Goal: Task Accomplishment & Management: Use online tool/utility

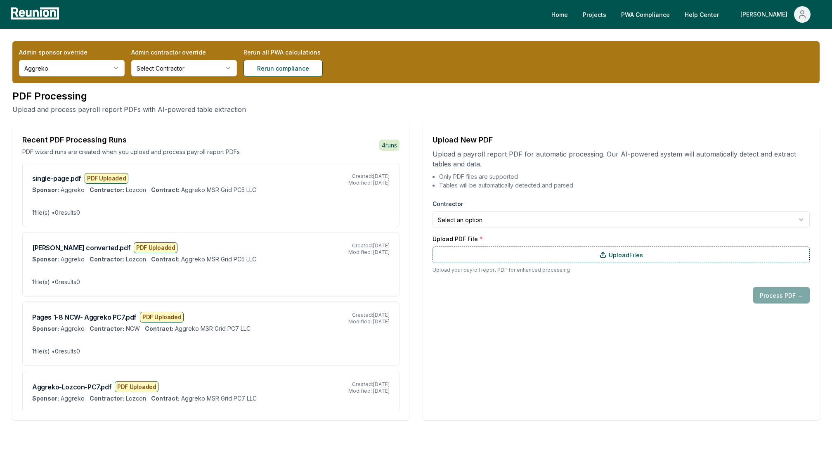
click at [72, 66] on html "Please visit us on your desktop We're working on making our marketplace mobile-…" at bounding box center [416, 249] width 832 height 498
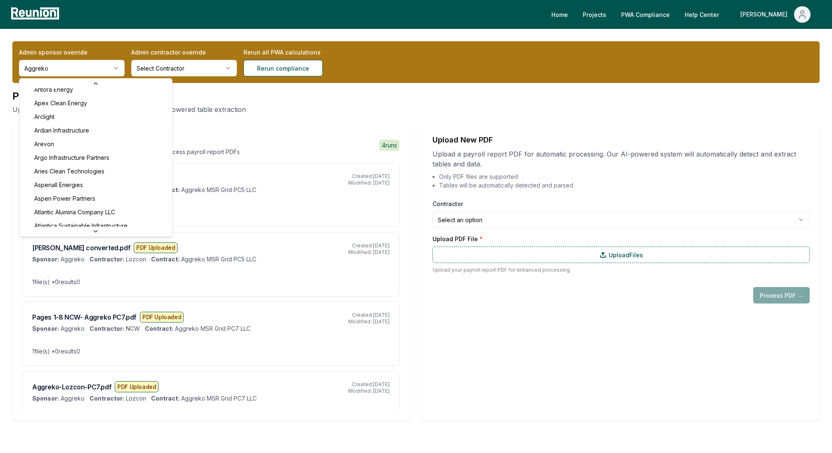
scroll to position [273, 0]
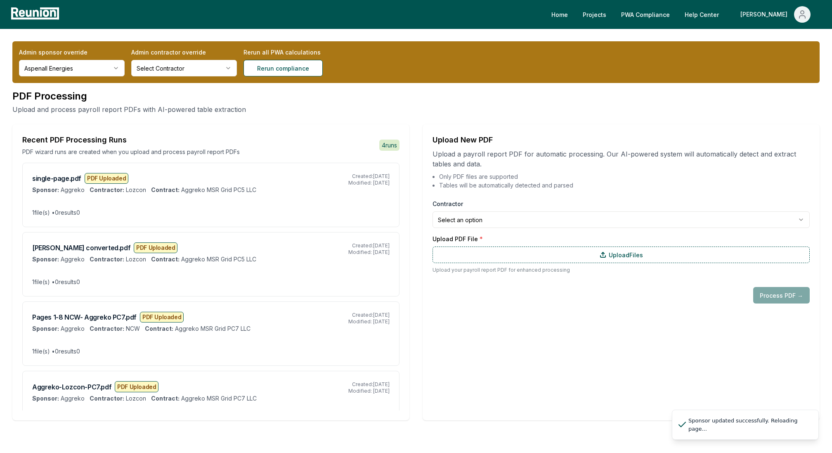
click at [63, 73] on html "Please visit us on your desktop We're working on making our marketplace mobile-…" at bounding box center [416, 249] width 832 height 498
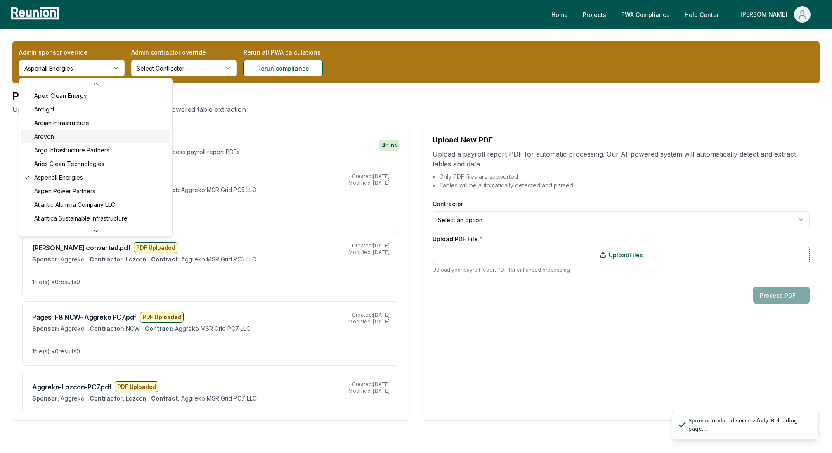
scroll to position [278, 0]
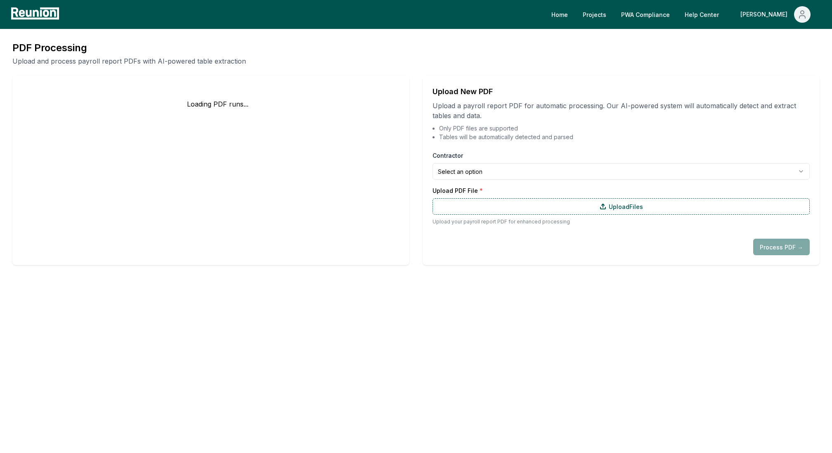
click at [64, 184] on div "Loading PDF runs..." at bounding box center [210, 170] width 397 height 189
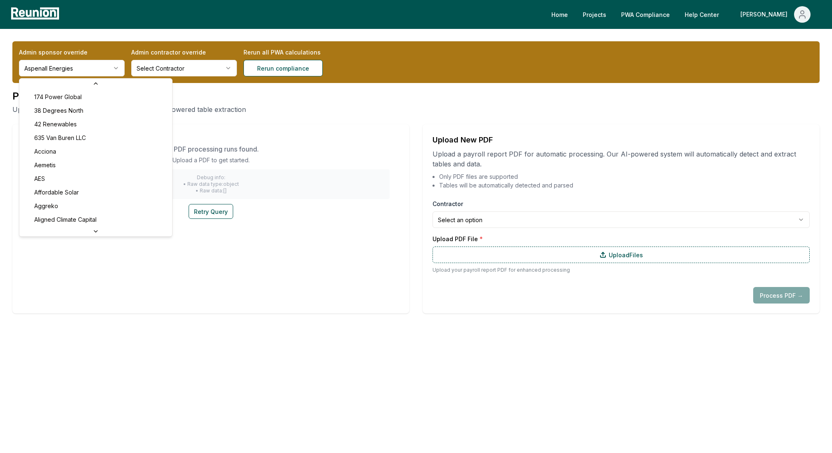
click at [82, 74] on html "Please visit us on your desktop We're working on making our marketplace mobile-…" at bounding box center [416, 226] width 832 height 453
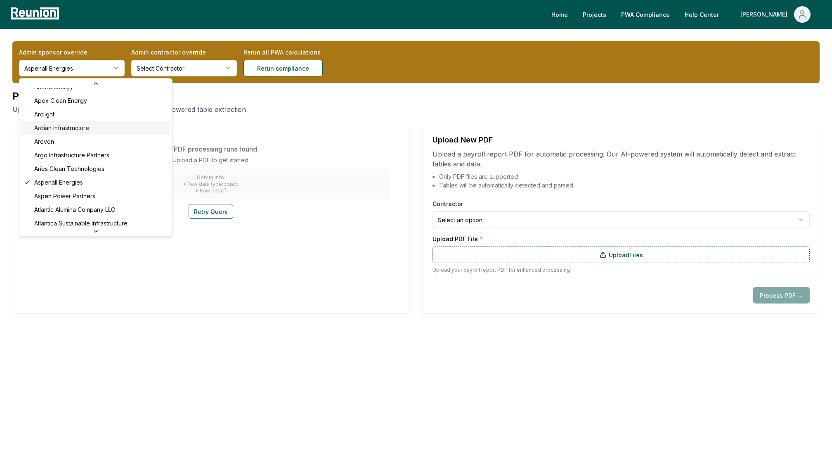
scroll to position [293, 0]
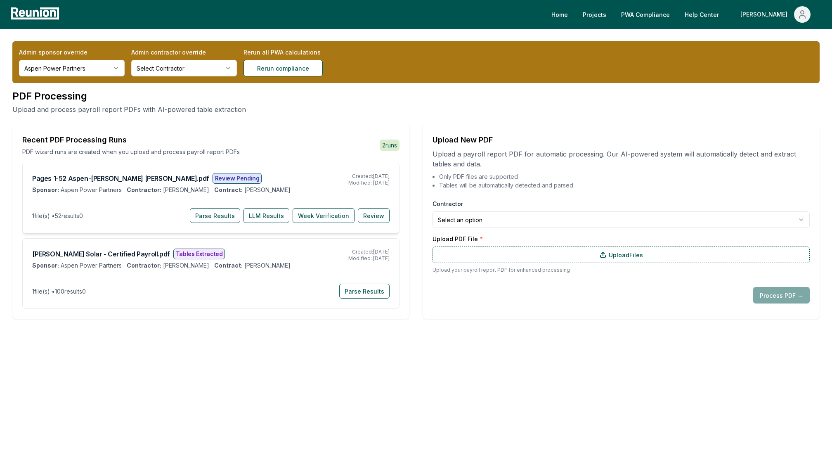
click at [212, 179] on div "Review Pending" at bounding box center [236, 178] width 49 height 11
click at [380, 213] on button "Review" at bounding box center [374, 215] width 32 height 15
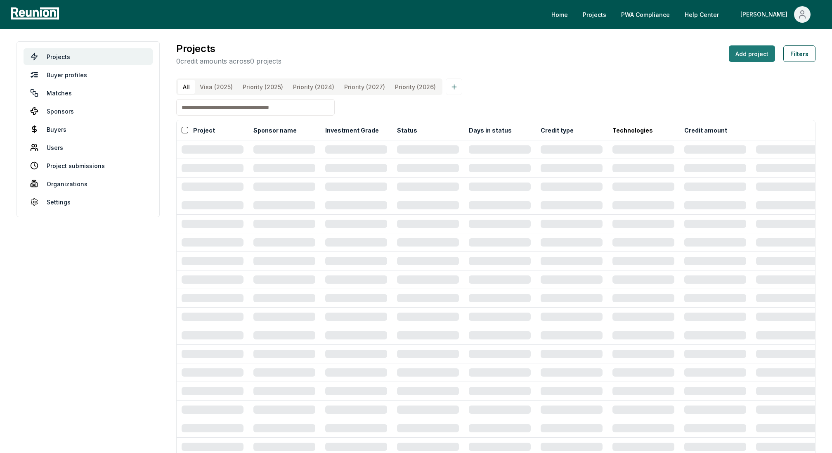
click at [757, 50] on button "Add project" at bounding box center [752, 53] width 46 height 17
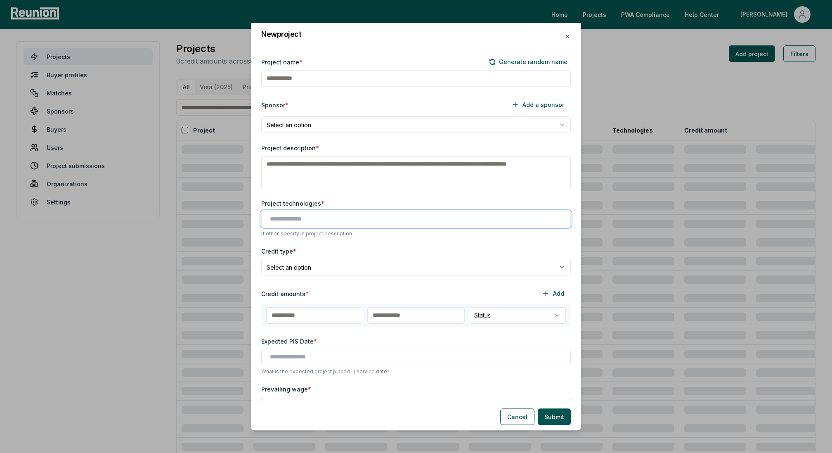
click at [304, 219] on input "text" at bounding box center [417, 219] width 295 height 9
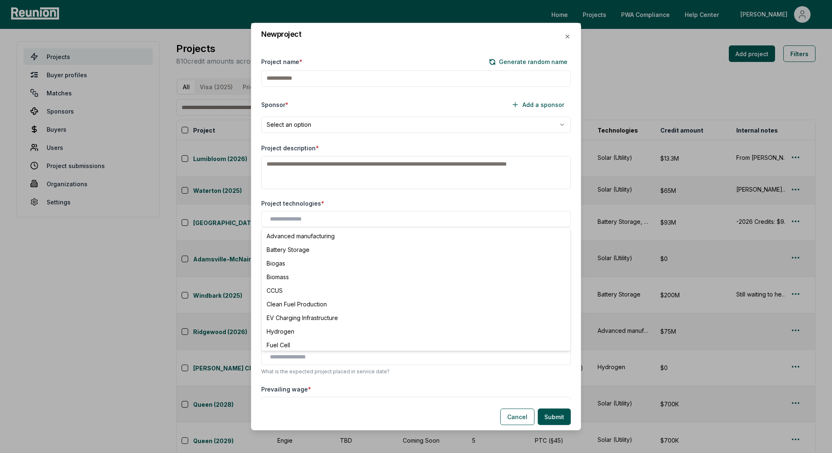
click at [364, 195] on div "**********" at bounding box center [415, 223] width 329 height 353
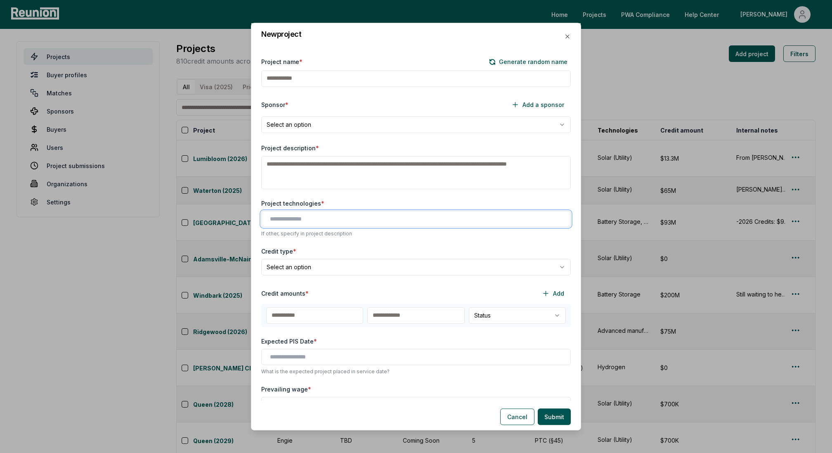
click at [293, 216] on input "text" at bounding box center [417, 219] width 295 height 9
